Goal: Use online tool/utility: Use online tool/utility

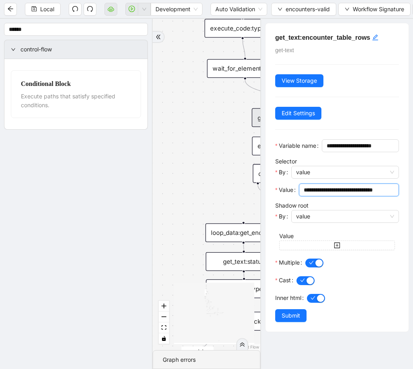
click at [344, 194] on input "**********" at bounding box center [348, 190] width 89 height 9
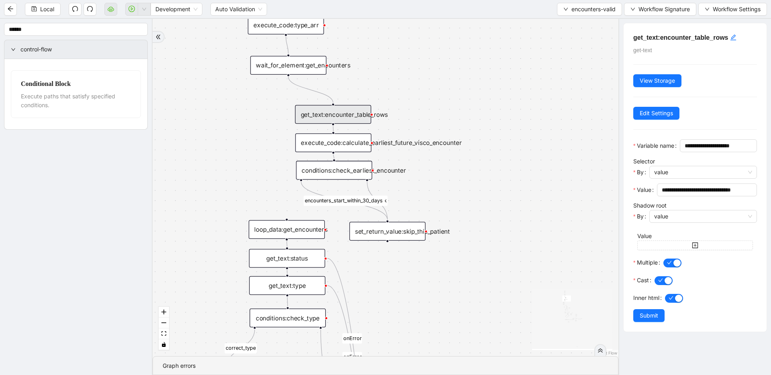
drag, startPoint x: 441, startPoint y: 82, endPoint x: 485, endPoint y: 79, distance: 43.5
click at [413, 79] on div "fallback fallback inPast hasInPast fallback wrong_body inNewYear fallback fallb…" at bounding box center [386, 187] width 466 height 337
click at [48, 9] on span "Local" at bounding box center [47, 9] width 14 height 9
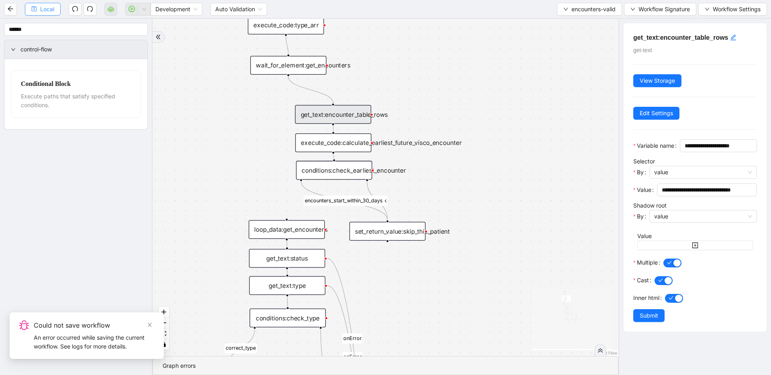
click at [44, 8] on span "Local" at bounding box center [47, 9] width 14 height 9
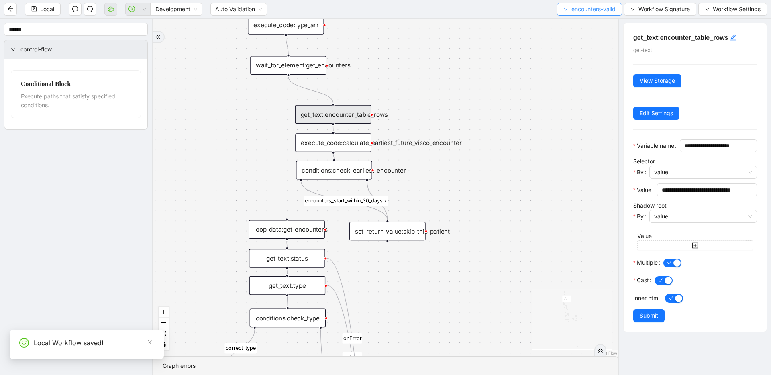
click at [413, 12] on button "encounters-valid" at bounding box center [589, 9] width 65 height 13
click at [413, 20] on li "Select" at bounding box center [588, 24] width 63 height 13
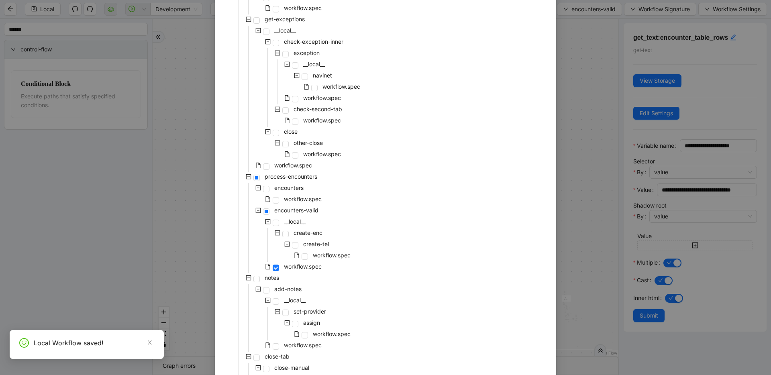
scroll to position [329, 0]
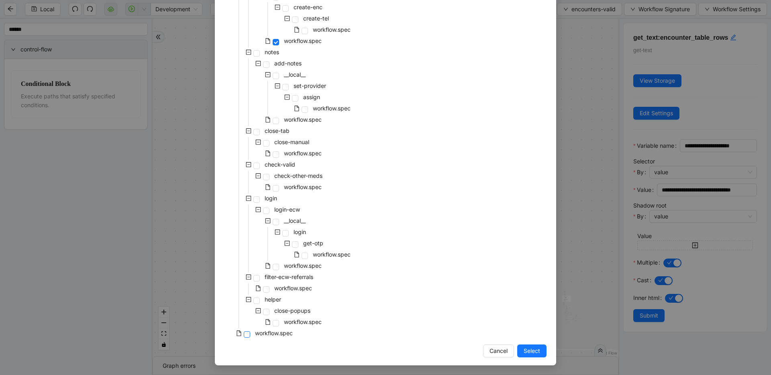
click at [246, 335] on span at bounding box center [247, 334] width 6 height 6
click at [413, 348] on span "Select" at bounding box center [532, 351] width 16 height 9
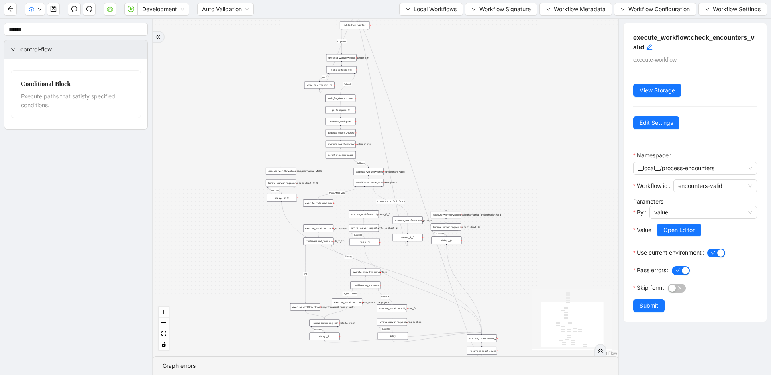
drag, startPoint x: 414, startPoint y: 243, endPoint x: 415, endPoint y: 266, distance: 23.7
click at [134, 10] on button "button" at bounding box center [131, 9] width 13 height 13
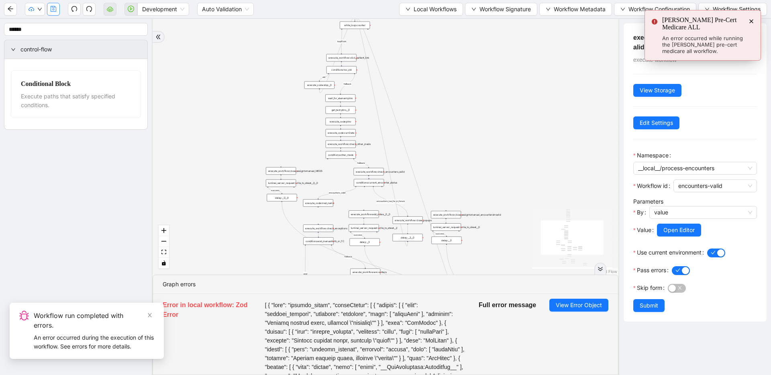
click at [54, 11] on icon "save" at bounding box center [53, 9] width 6 height 6
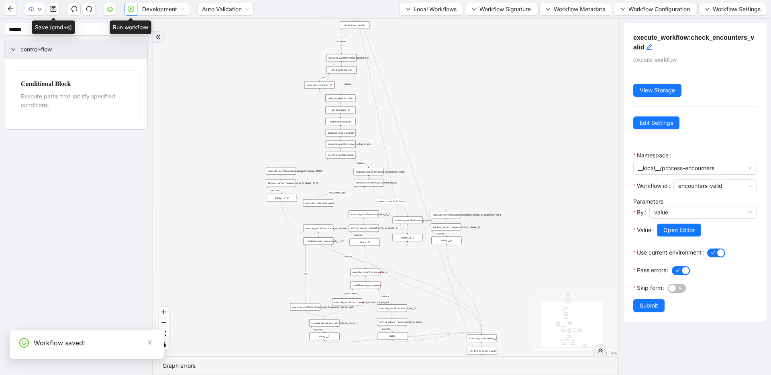
click at [133, 10] on icon "play-circle" at bounding box center [131, 9] width 6 height 6
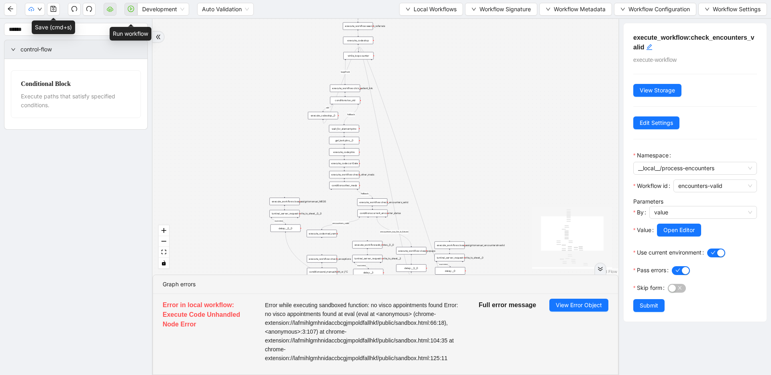
drag, startPoint x: 369, startPoint y: 132, endPoint x: 373, endPoint y: 163, distance: 30.7
click at [373, 163] on div "fallback success success fallback no_encounters end success success success old…" at bounding box center [386, 147] width 466 height 256
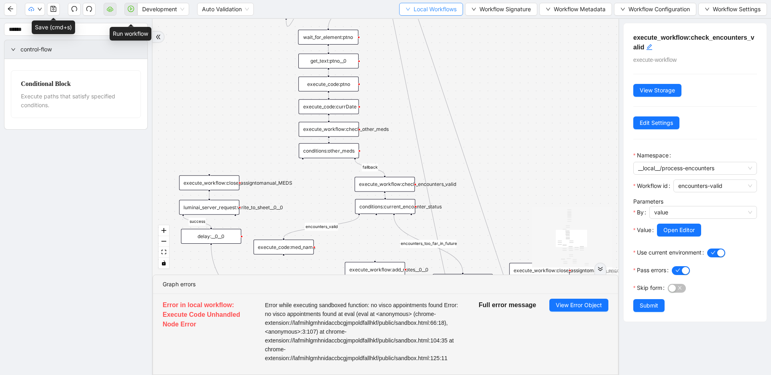
click at [413, 9] on span "Local Workflows" at bounding box center [435, 9] width 43 height 9
click at [413, 25] on span "Select" at bounding box center [428, 24] width 51 height 9
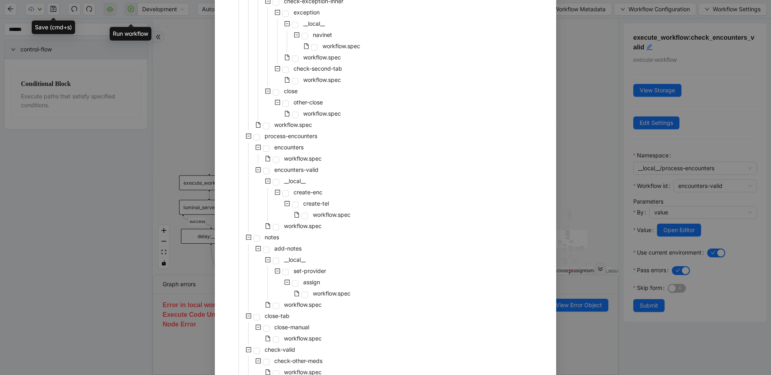
scroll to position [119, 0]
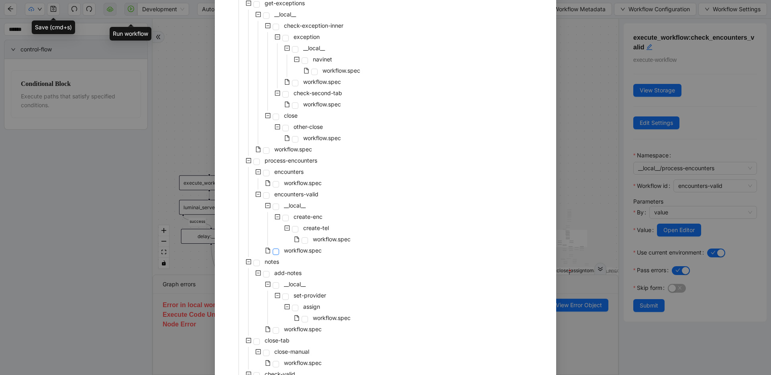
click at [273, 251] on span at bounding box center [276, 252] width 6 height 6
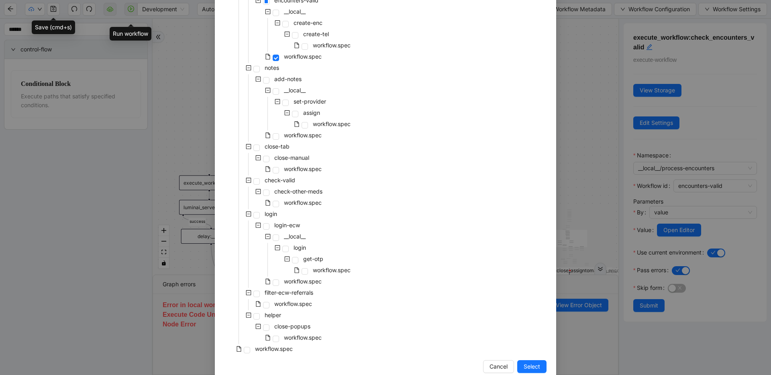
scroll to position [329, 0]
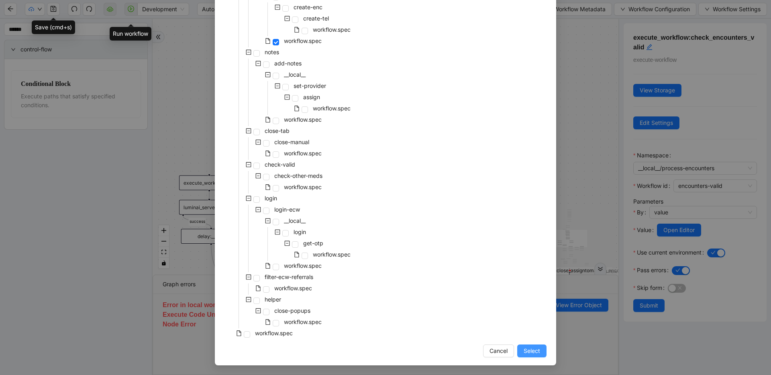
click at [413, 353] on button "Select" at bounding box center [531, 351] width 29 height 13
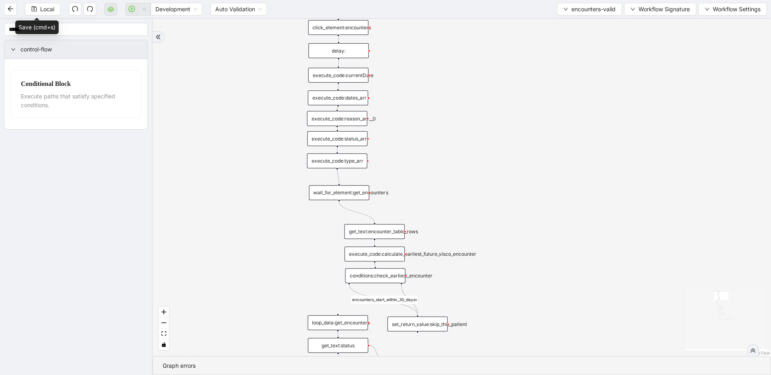
drag, startPoint x: 455, startPoint y: 284, endPoint x: 449, endPoint y: 123, distance: 160.8
click at [413, 123] on div "fallback fallback inPast hasInPast fallback wrong_body inNewYear fallback fallb…" at bounding box center [462, 187] width 619 height 337
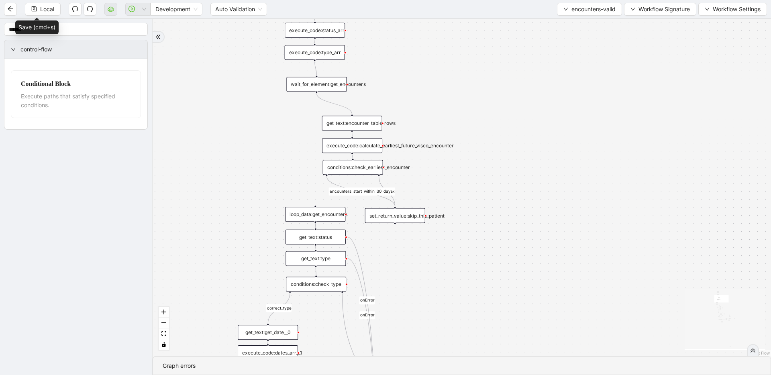
drag, startPoint x: 497, startPoint y: 234, endPoint x: 478, endPoint y: 143, distance: 92.6
click at [413, 143] on div "fallback fallback inPast hasInPast fallback wrong_body inNewYear fallback fallb…" at bounding box center [462, 187] width 619 height 337
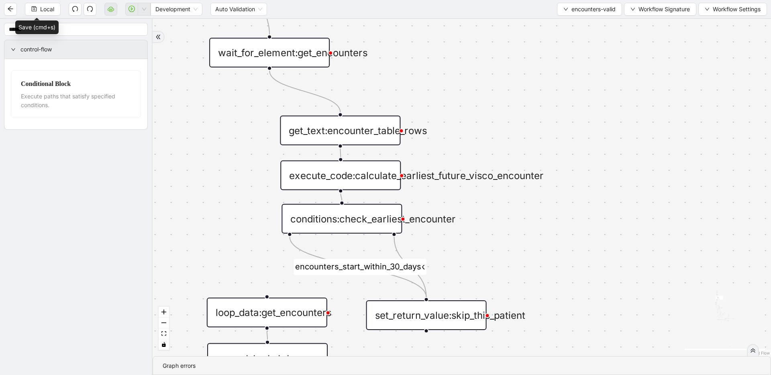
drag, startPoint x: 437, startPoint y: 214, endPoint x: 511, endPoint y: 296, distance: 110.6
